Goal: Transaction & Acquisition: Purchase product/service

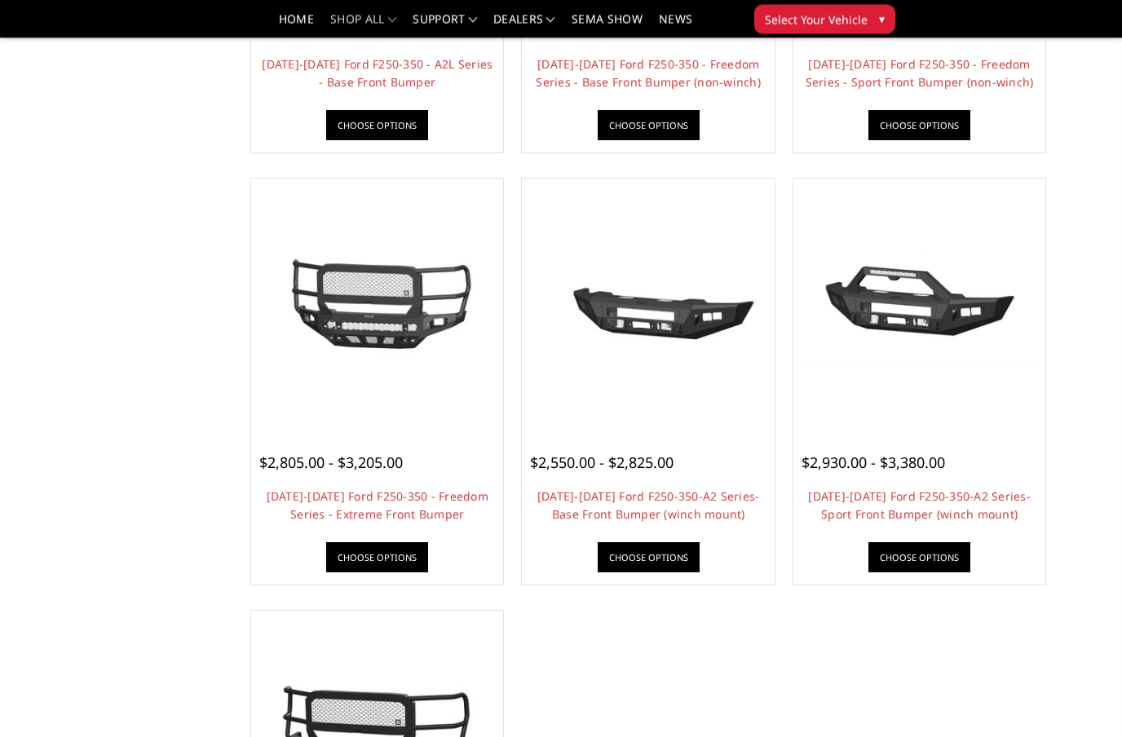
scroll to position [887, 0]
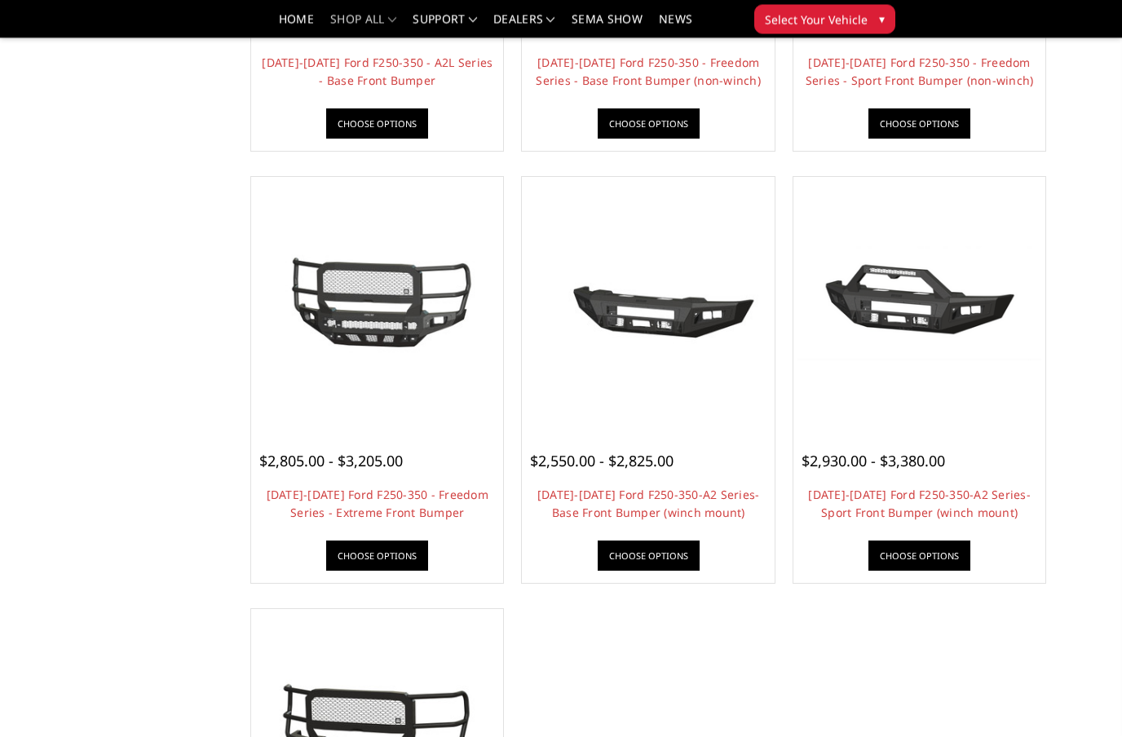
click at [936, 298] on img at bounding box center [920, 304] width 244 height 162
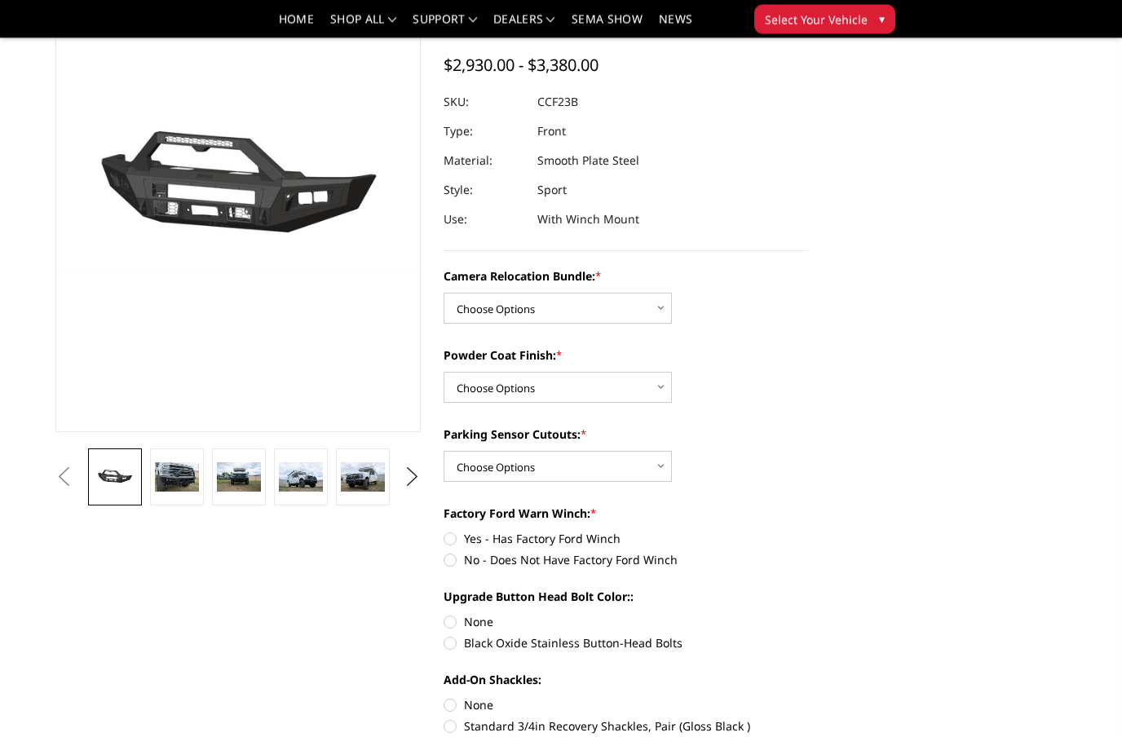
scroll to position [135, 0]
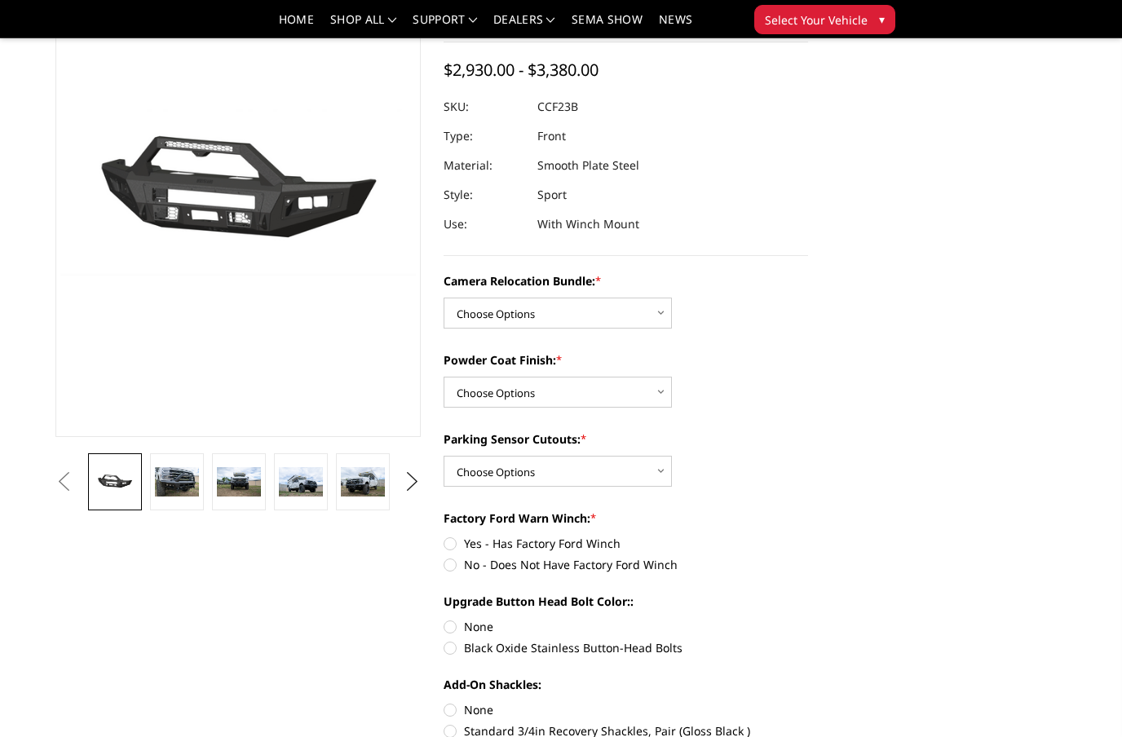
click at [177, 488] on img at bounding box center [177, 481] width 44 height 29
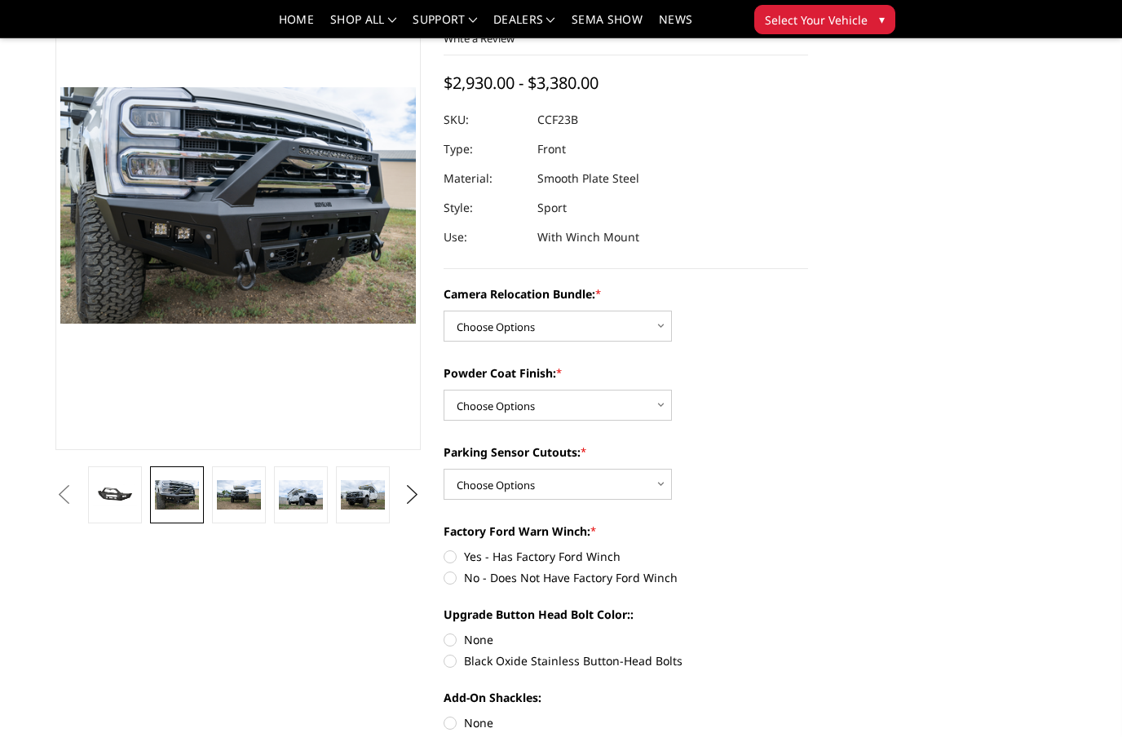
scroll to position [121, 0]
click at [233, 482] on img at bounding box center [239, 495] width 44 height 29
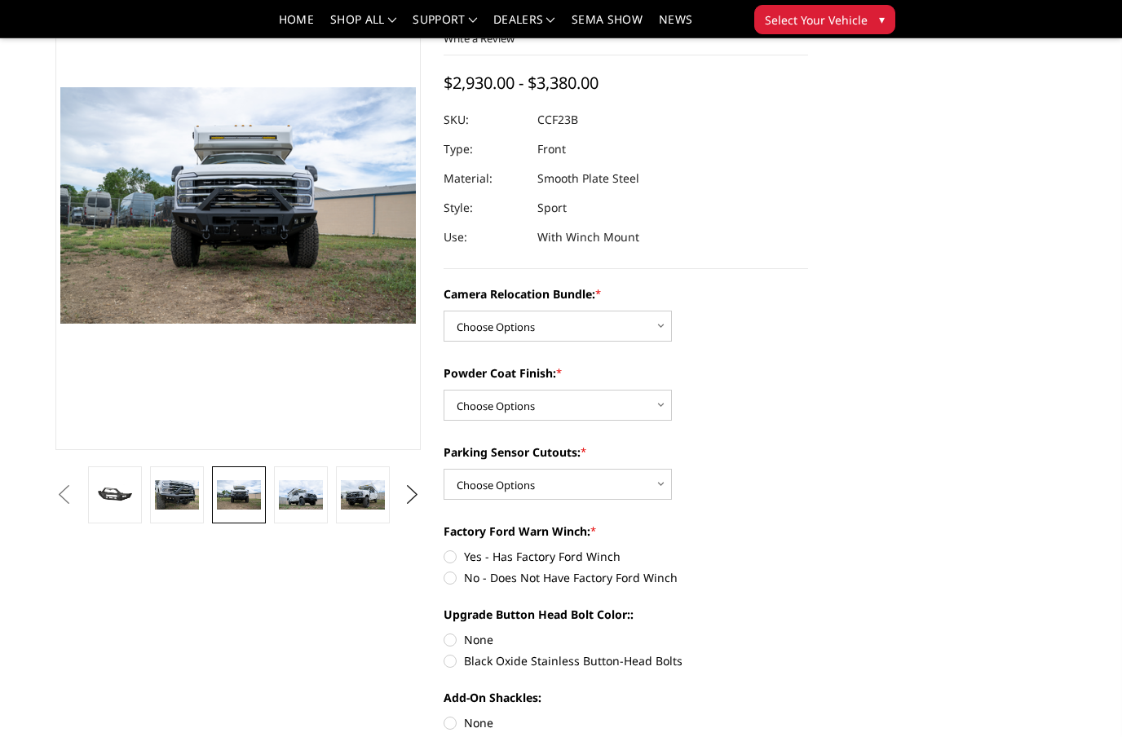
click at [302, 495] on img at bounding box center [301, 494] width 44 height 29
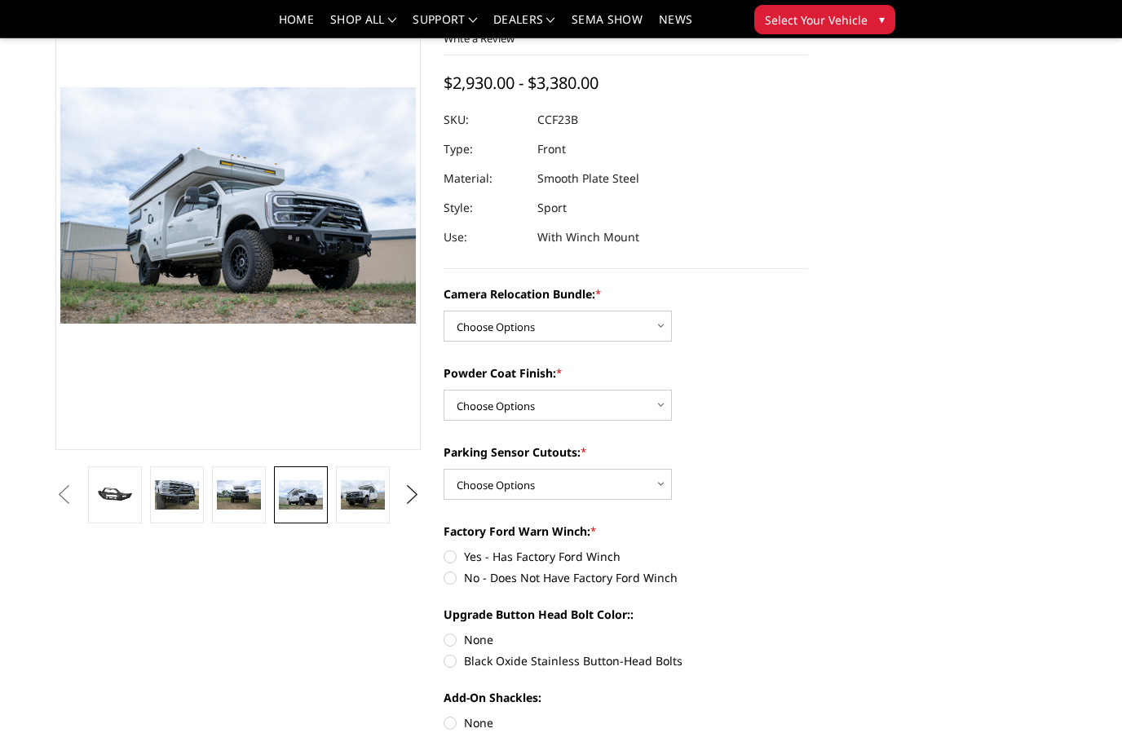
click at [356, 473] on link at bounding box center [363, 494] width 54 height 57
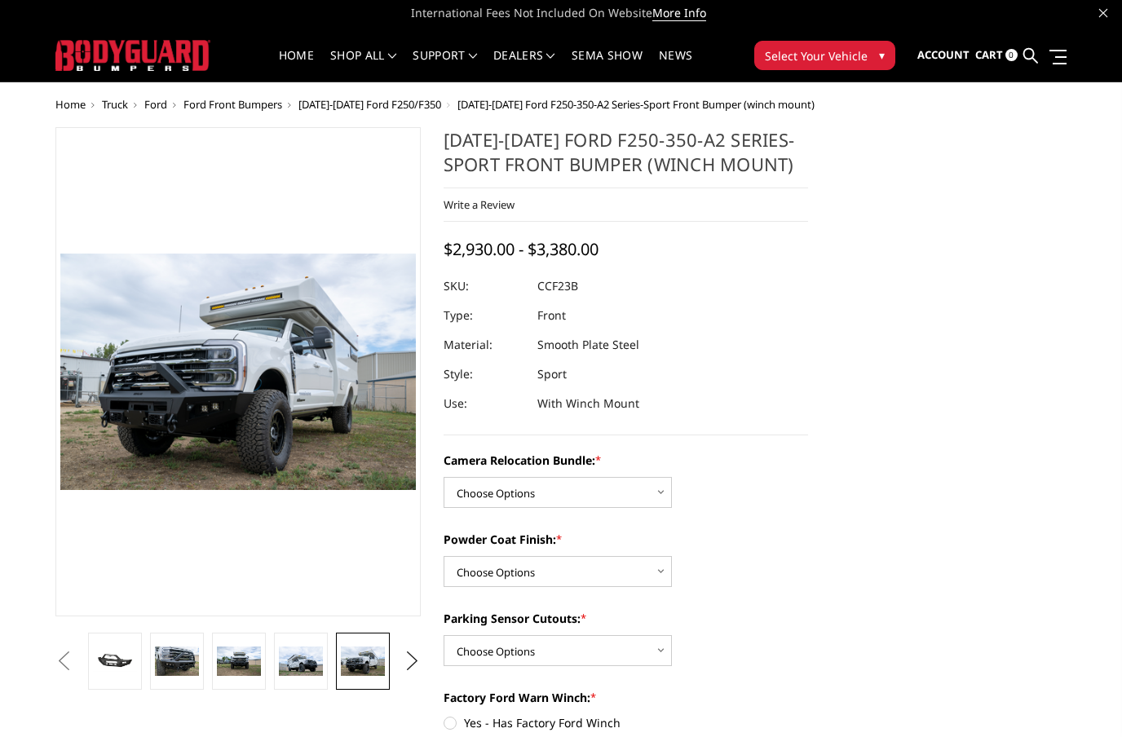
scroll to position [0, 0]
